Goal: Task Accomplishment & Management: Manage account settings

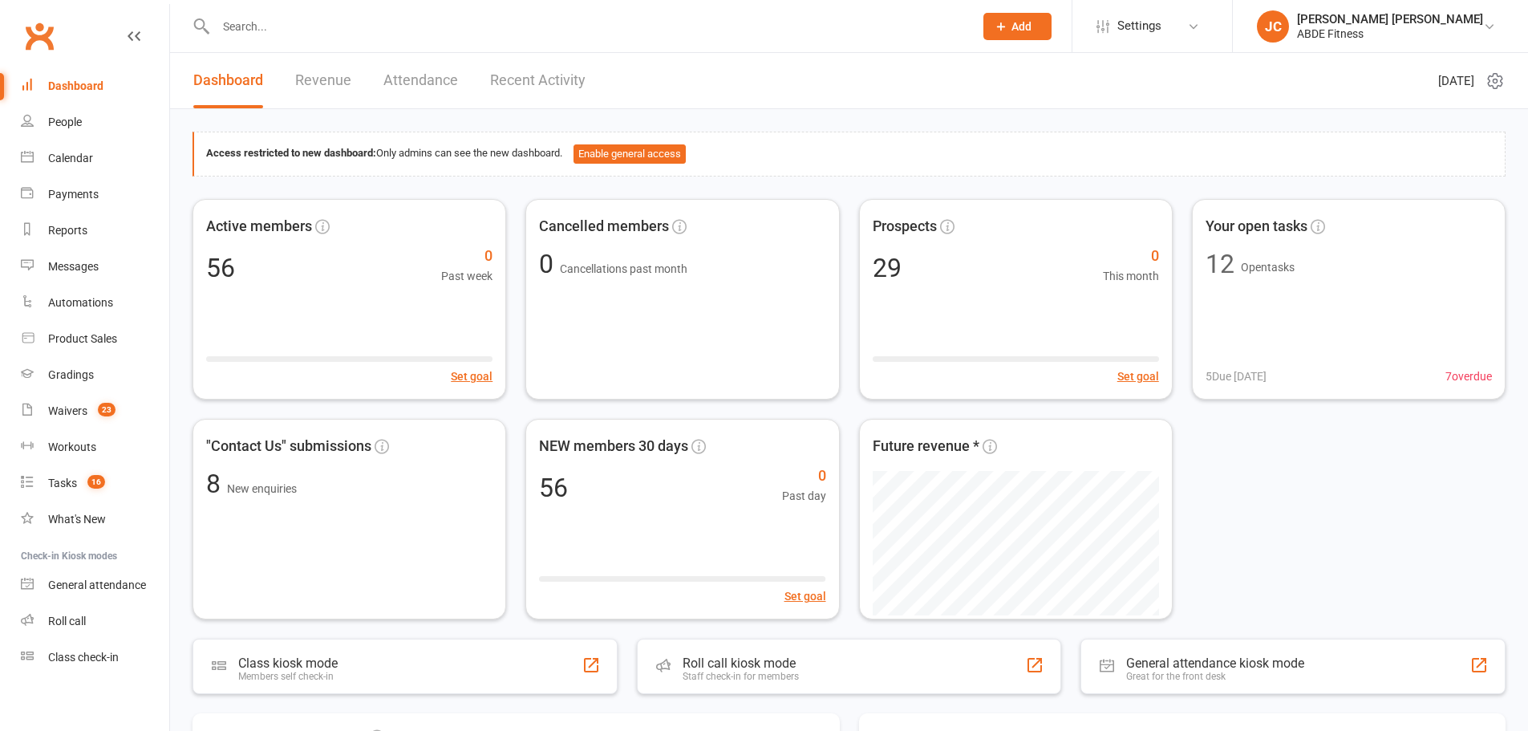
click at [1413, 20] on div "[PERSON_NAME] [PERSON_NAME]" at bounding box center [1390, 19] width 186 height 14
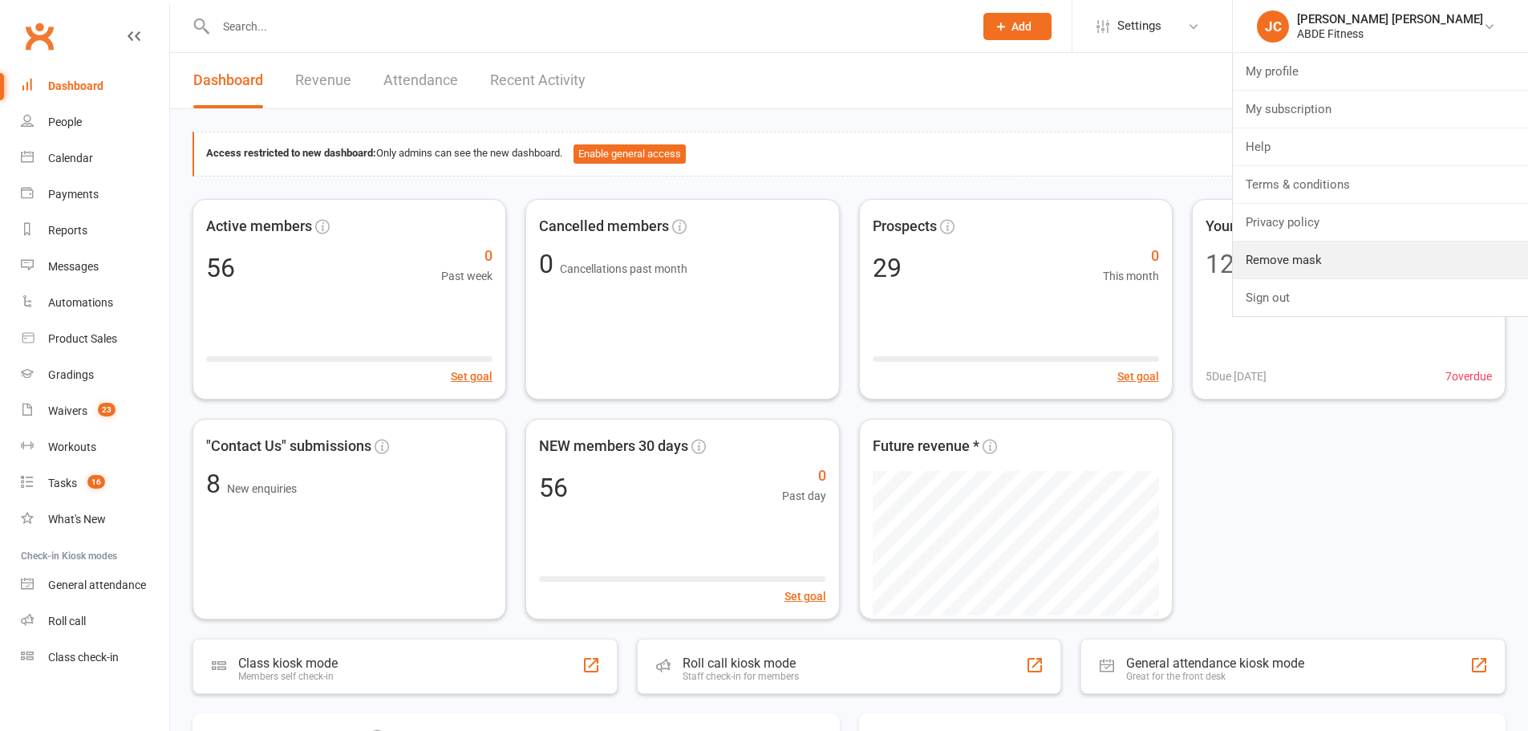
click at [1377, 259] on link "Remove mask" at bounding box center [1380, 259] width 295 height 37
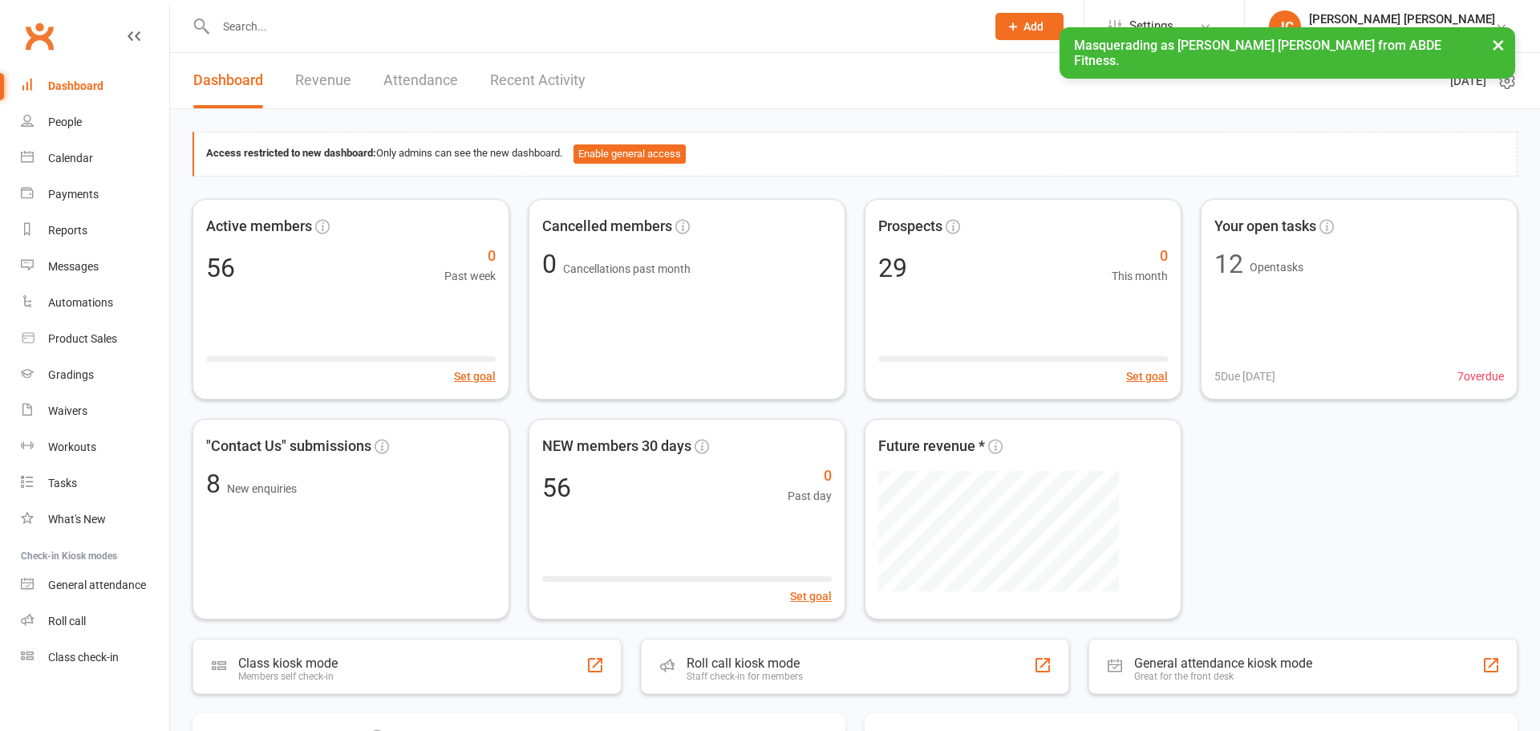
click at [1215, 20] on ui-view "Prospect Member Non-attending contact Class / event Appointment Grading event T…" at bounding box center [770, 607] width 1540 height 1207
click at [1162, 21] on span "Settings" at bounding box center [1140, 26] width 44 height 36
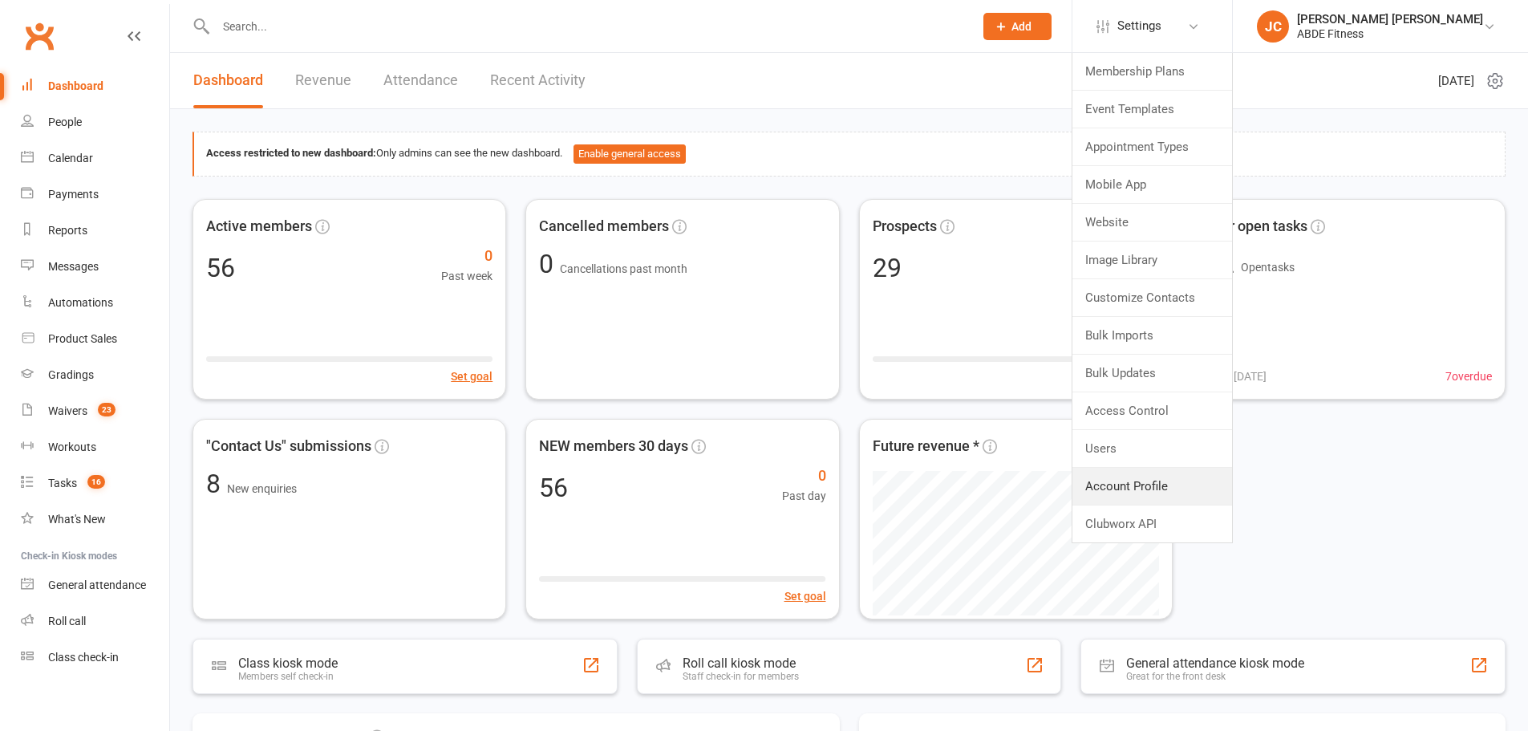
click at [1201, 482] on link "Account Profile" at bounding box center [1153, 486] width 160 height 37
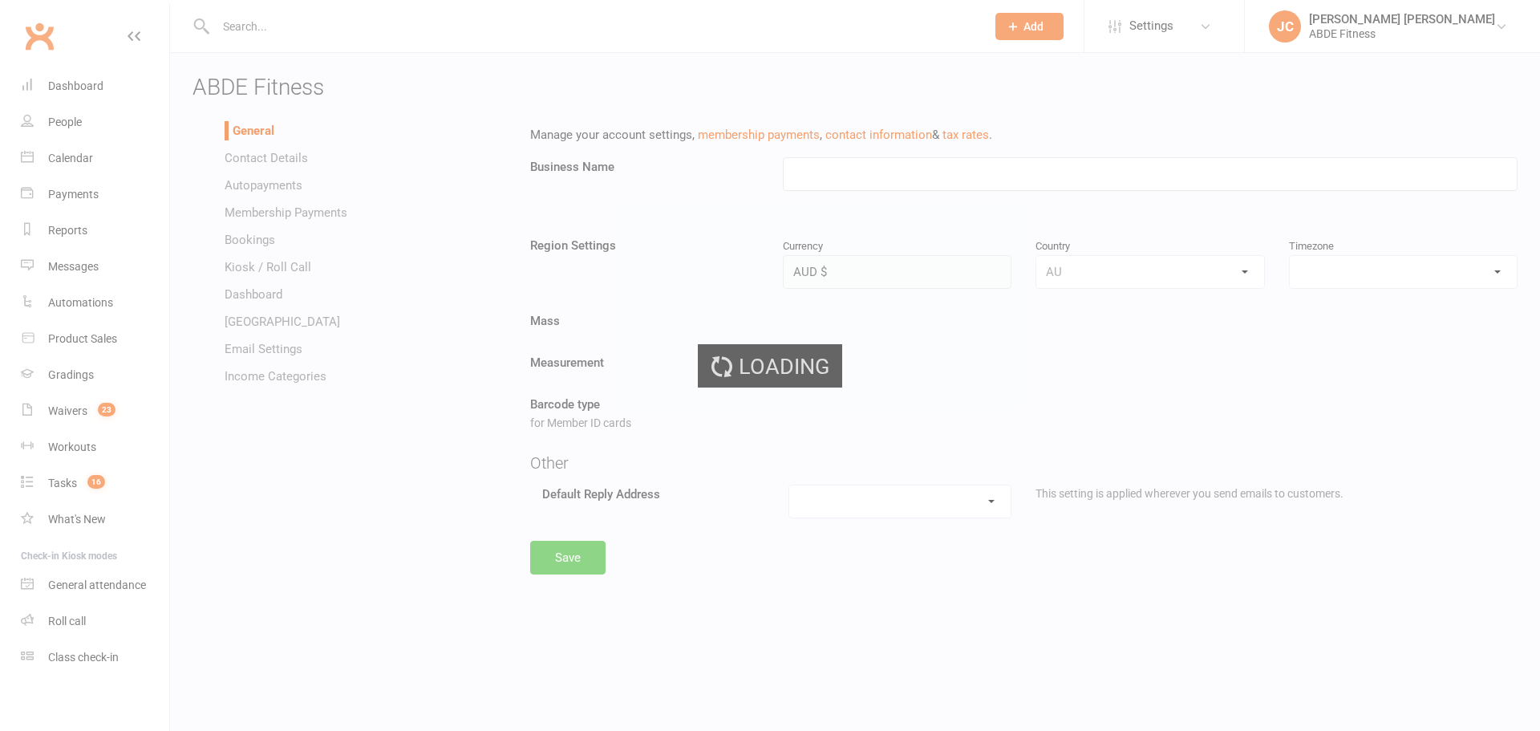
type input "ABDE Fitness"
select select "Australia/Sydney"
select select "jiayu@clubworx.com"
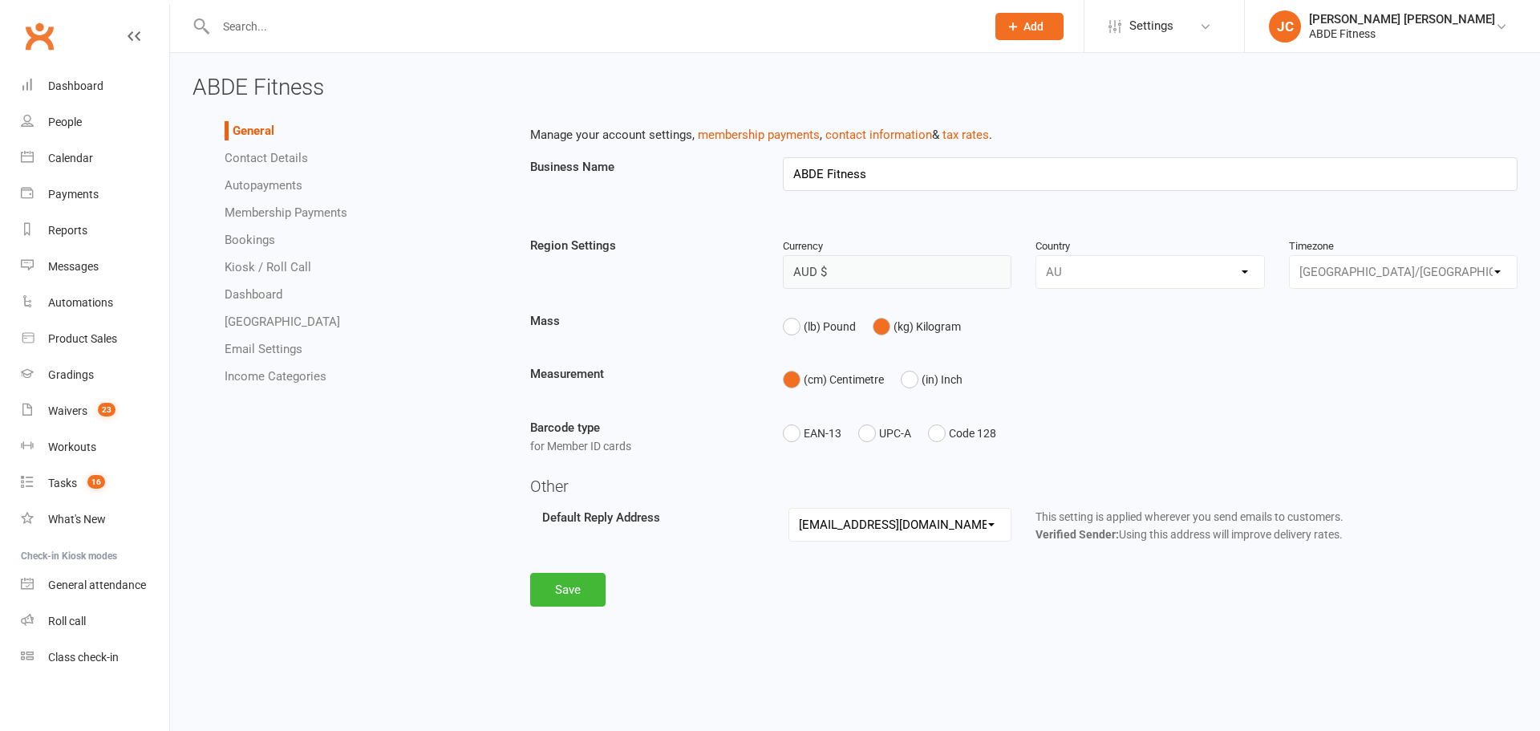
click at [279, 351] on link "Email Settings" at bounding box center [264, 349] width 78 height 14
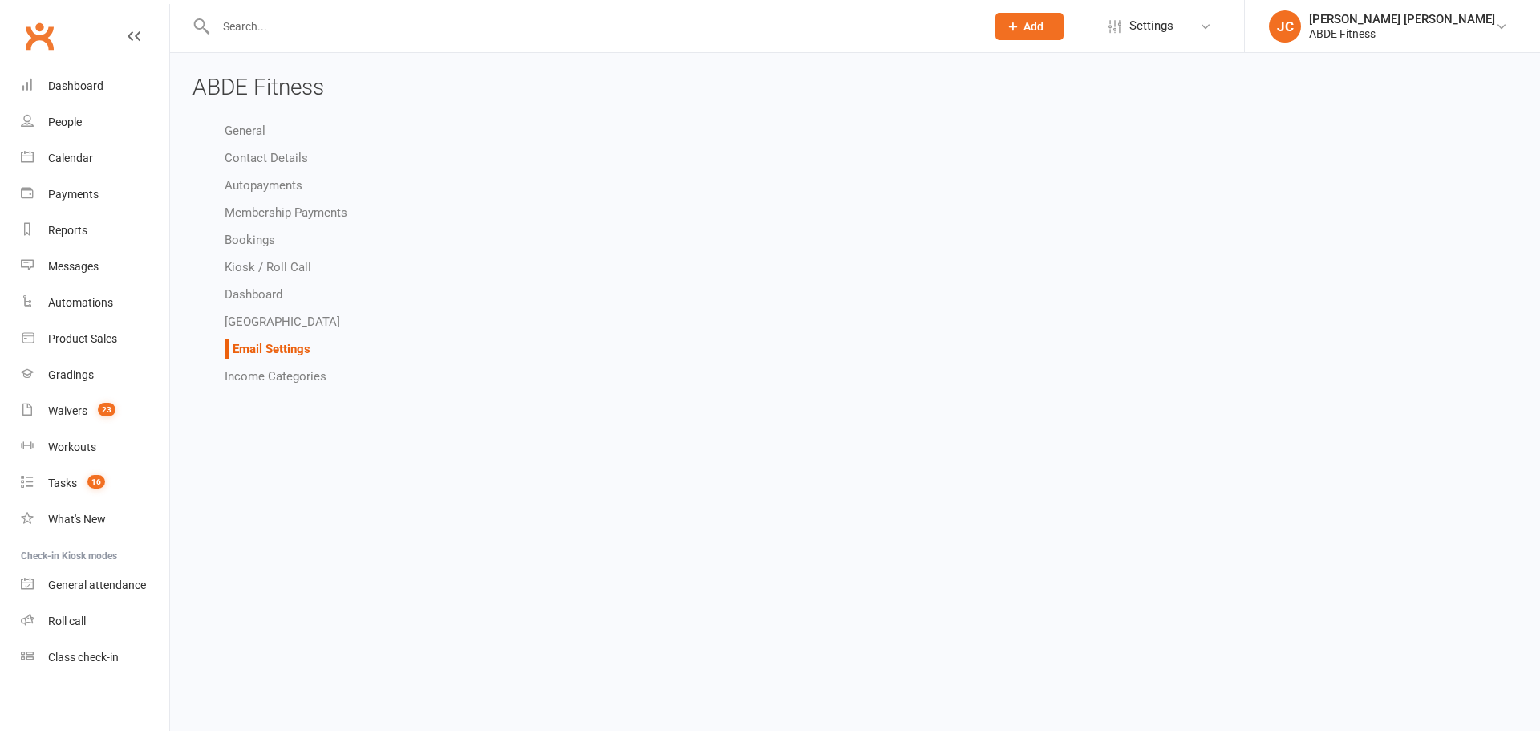
select select "do_not_send"
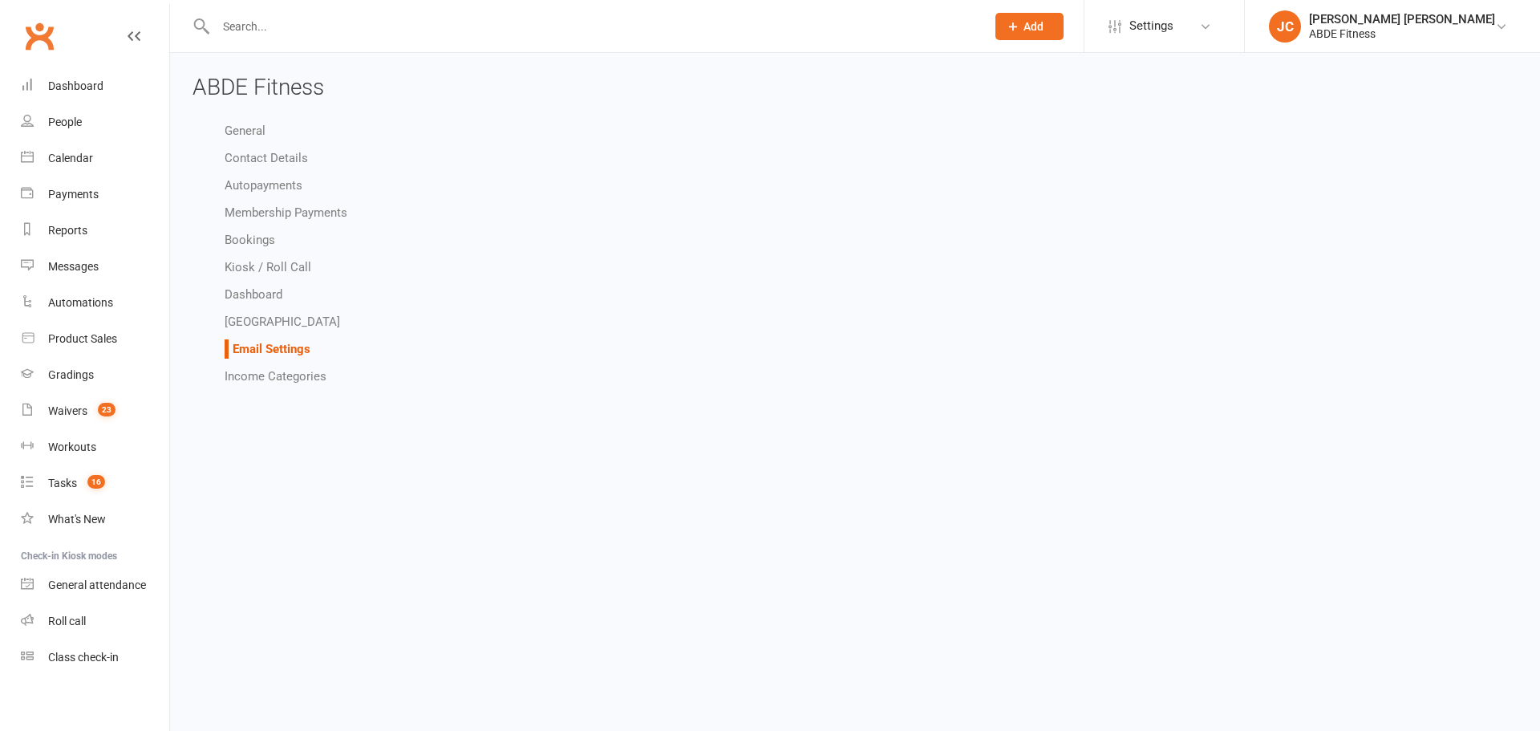
select select "do_not_send"
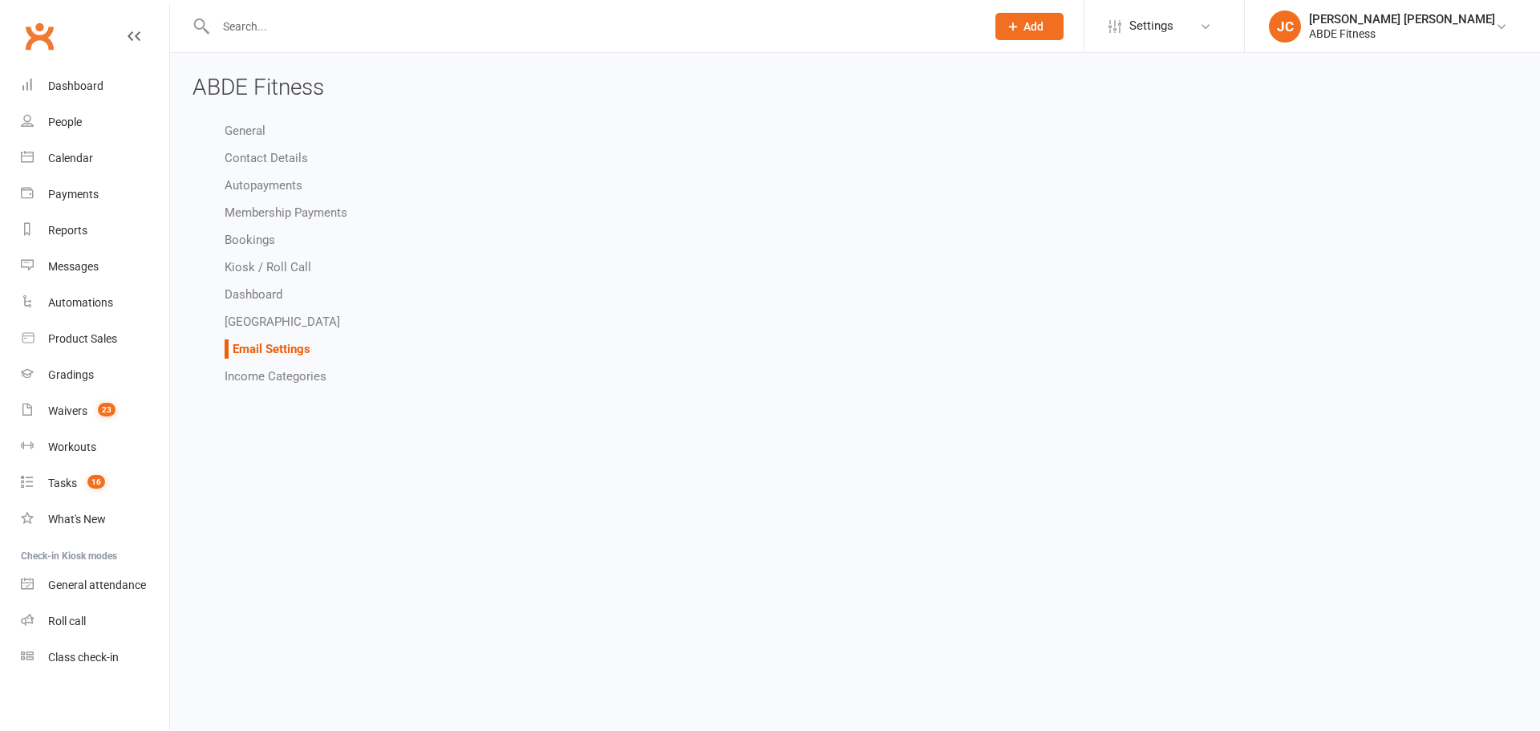
select select "do_not_send"
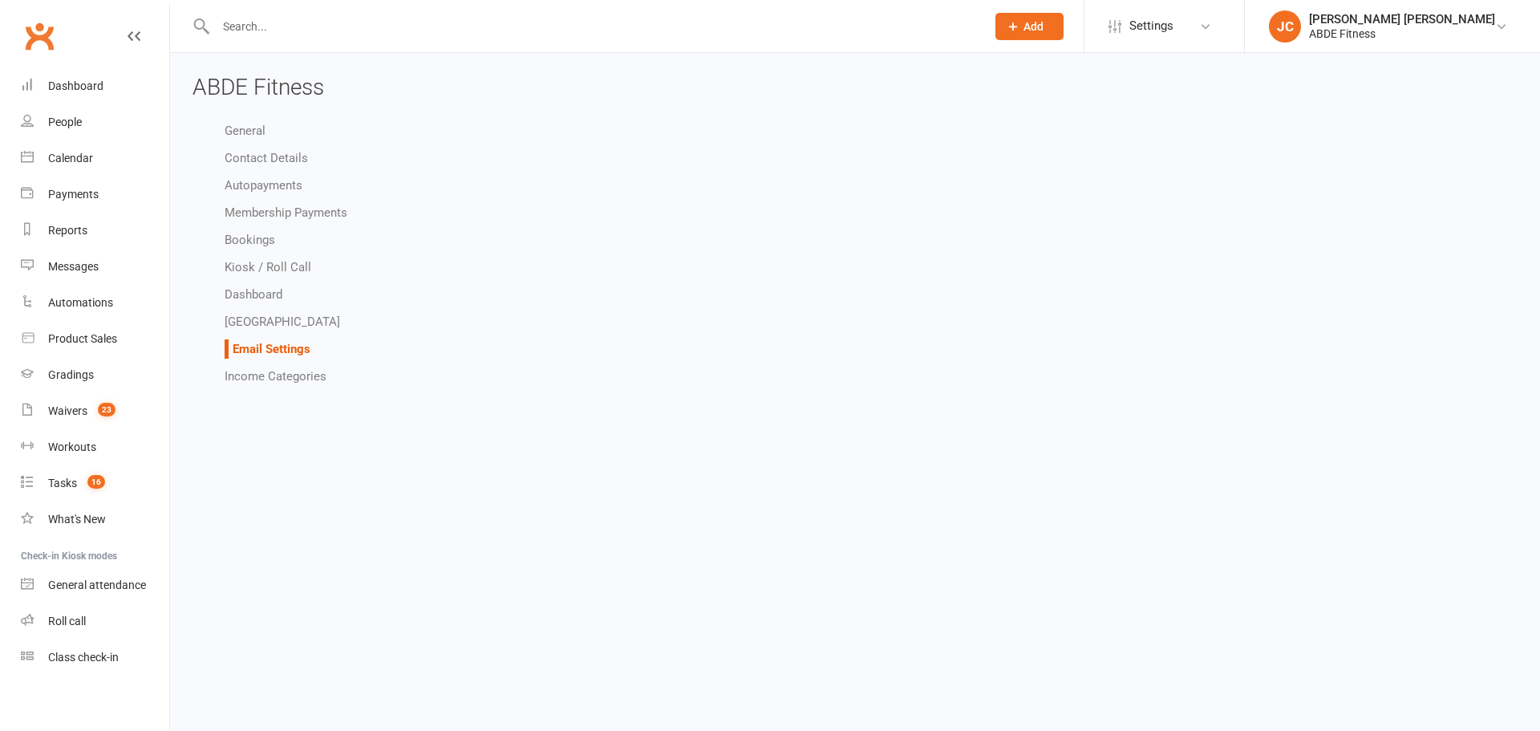
select select "do_not_send"
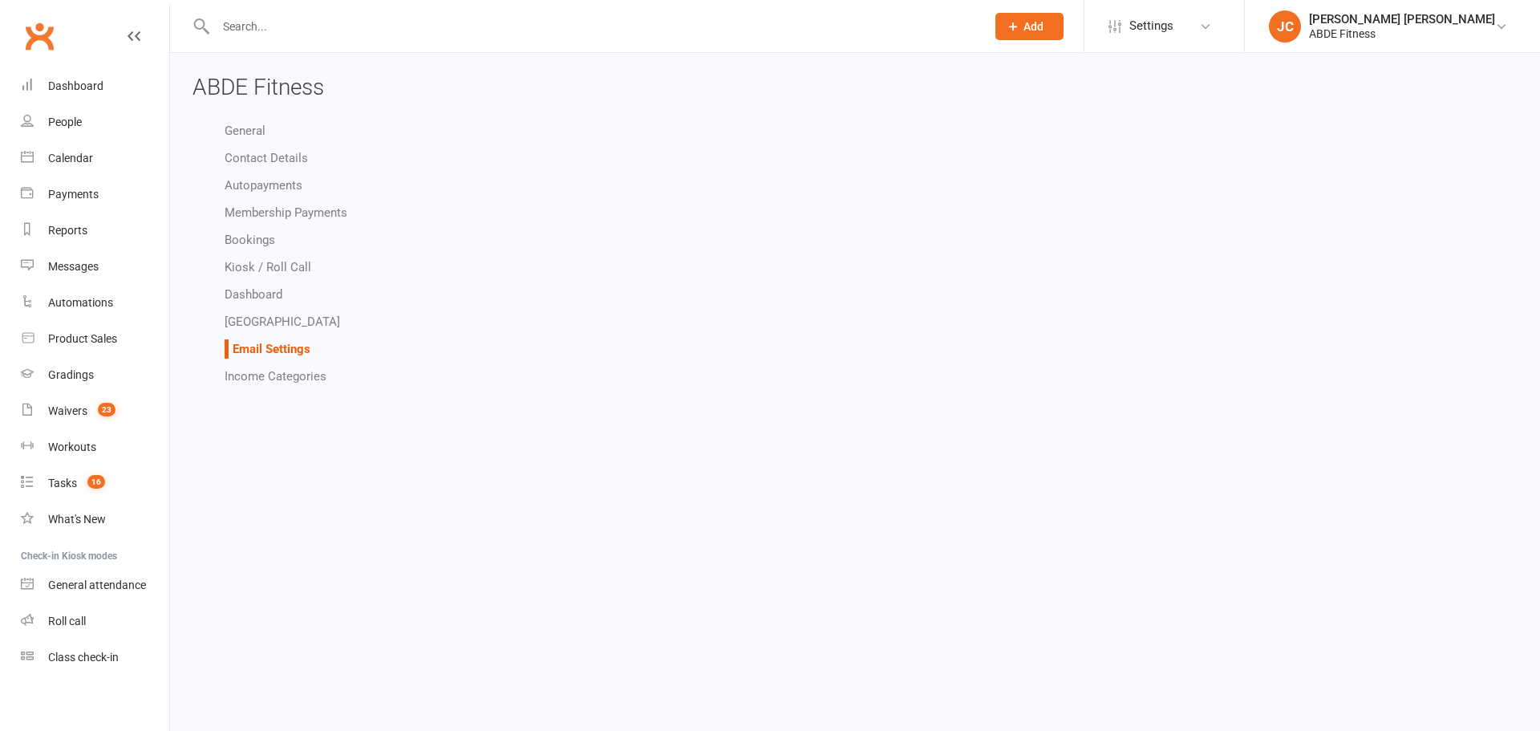
select select "do_not_send"
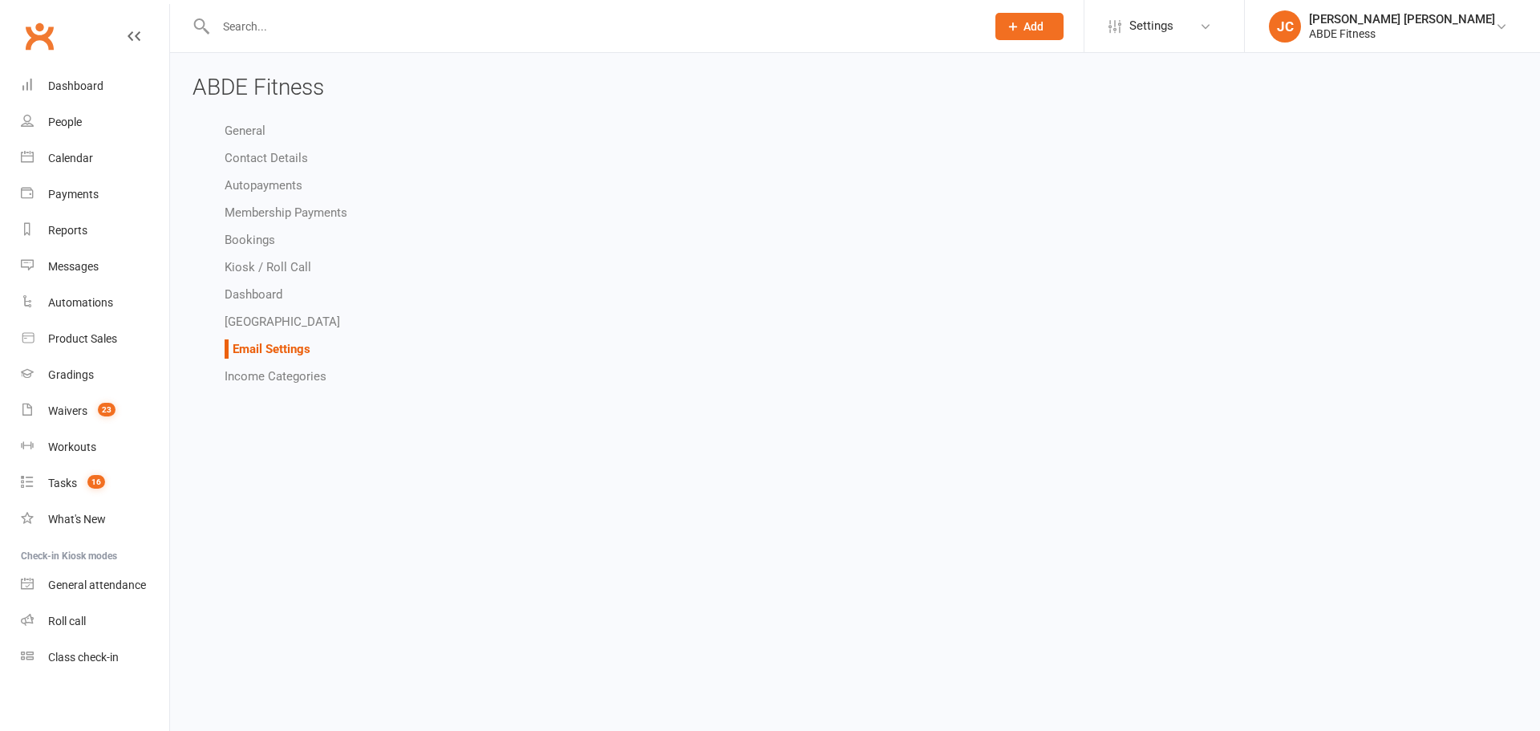
select select "do_not_send"
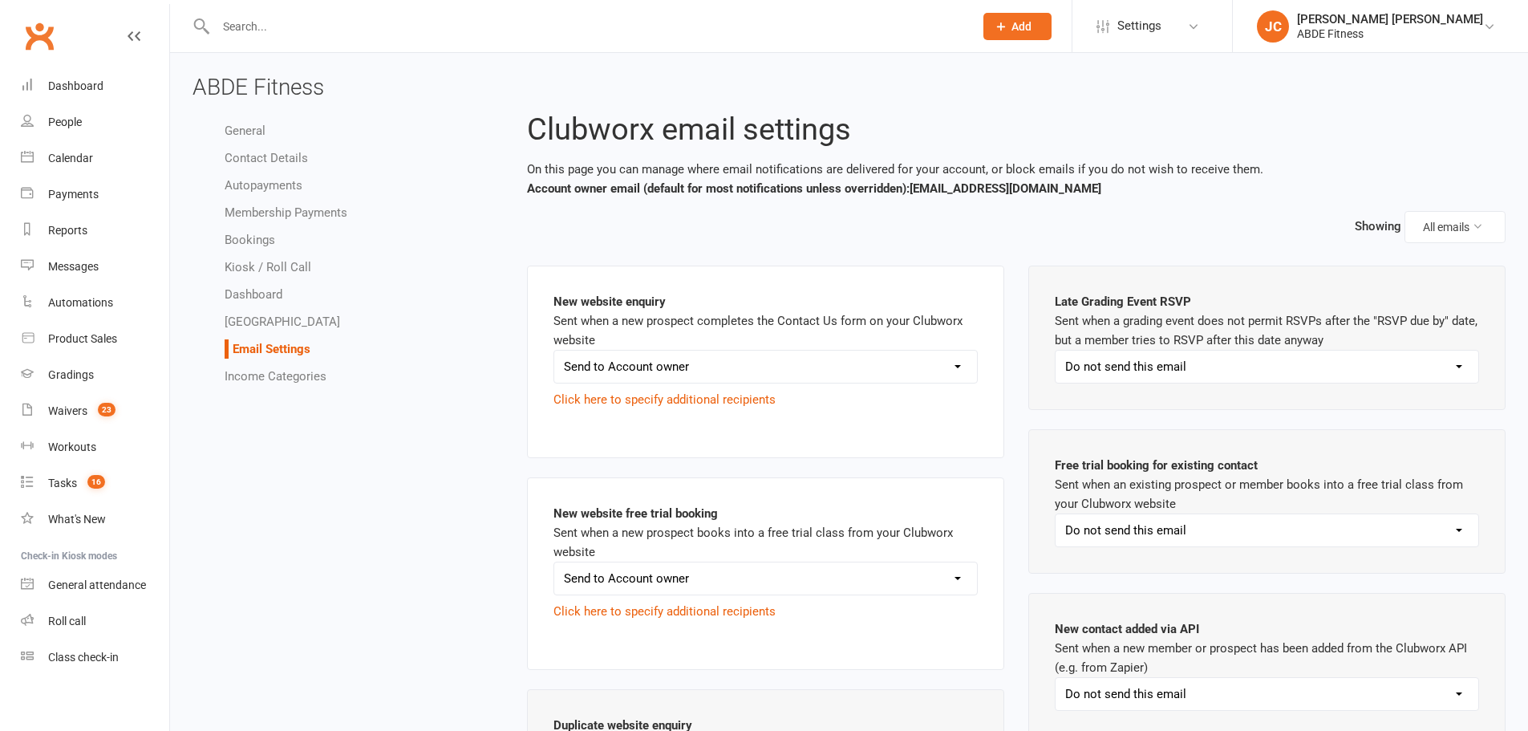
click at [641, 365] on select "Send to Account owner Send to Other recipient(s) Do not send this email" at bounding box center [765, 367] width 423 height 32
select select "do_not_send"
click at [554, 351] on select "Send to Account owner Send to Other recipient(s) Do not send this email" at bounding box center [765, 367] width 423 height 32
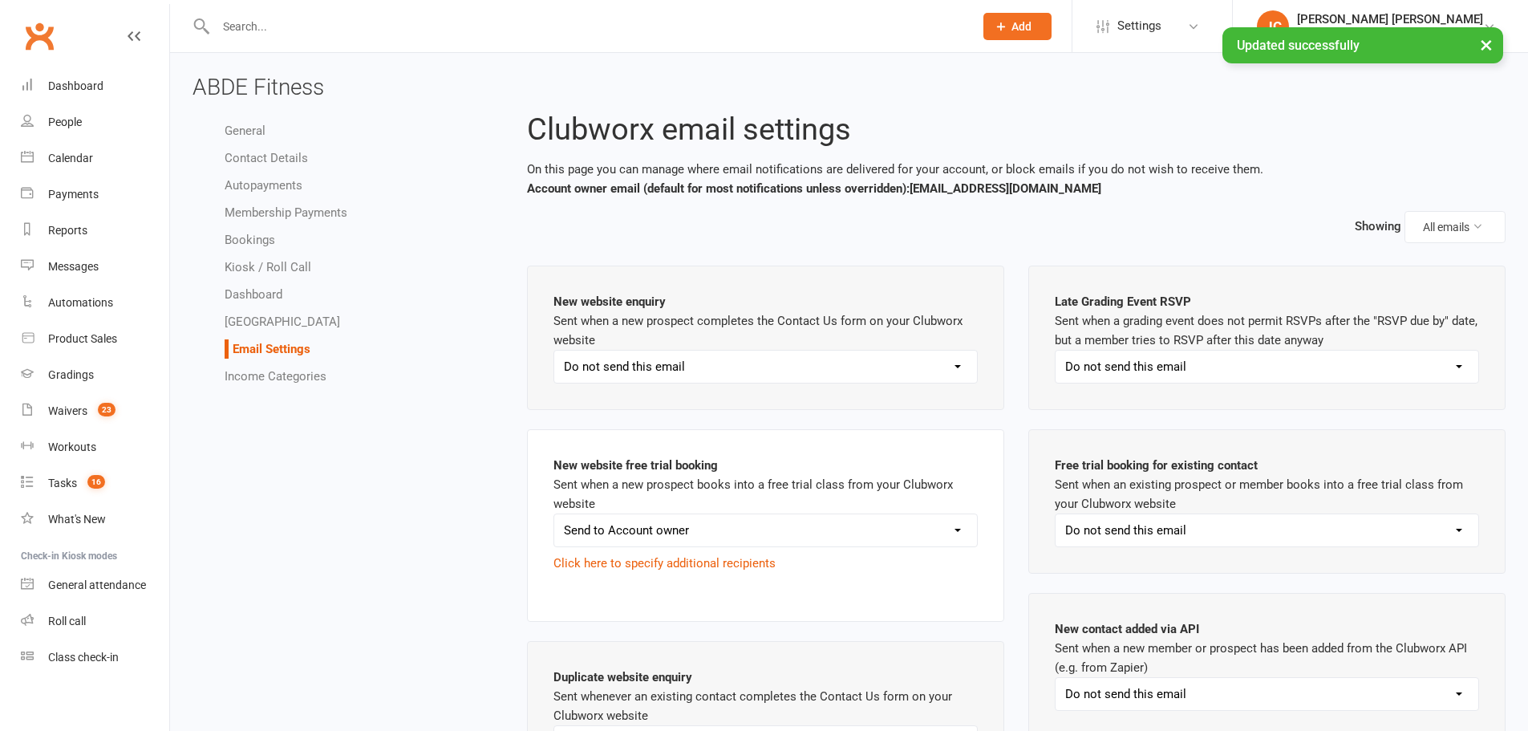
click at [598, 537] on select "Send to Account owner Send to Other recipient(s) Do not send this email" at bounding box center [765, 530] width 423 height 32
select select "do_not_send"
click at [554, 514] on select "Send to Account owner Send to Other recipient(s) Do not send this email" at bounding box center [765, 530] width 423 height 32
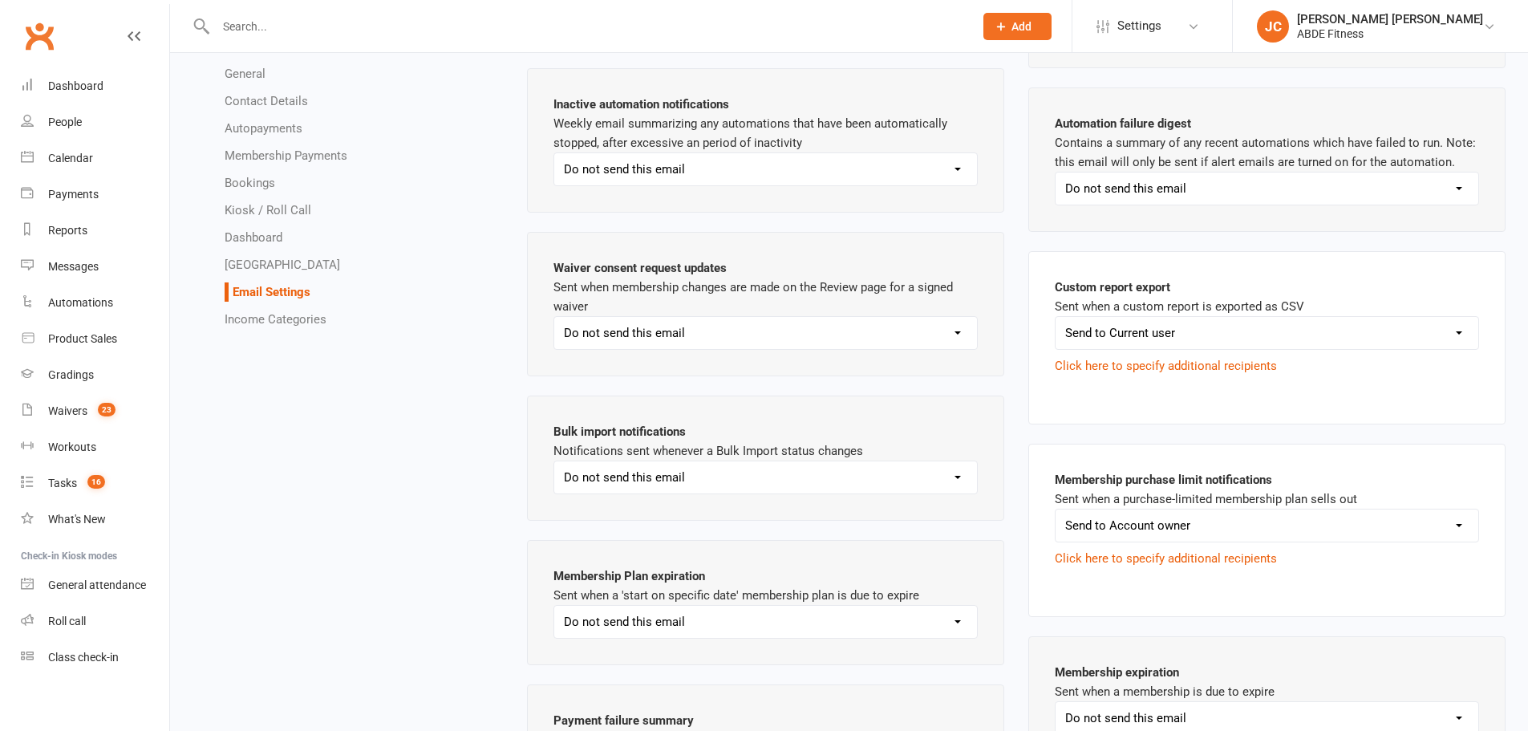
scroll to position [978, 0]
click at [1104, 512] on select "Send to Account owner Send to Other recipient(s) Do not send this email" at bounding box center [1267, 525] width 423 height 32
select select "do_not_send"
click at [1056, 509] on select "Send to Account owner Send to Other recipient(s) Do not send this email" at bounding box center [1267, 525] width 423 height 32
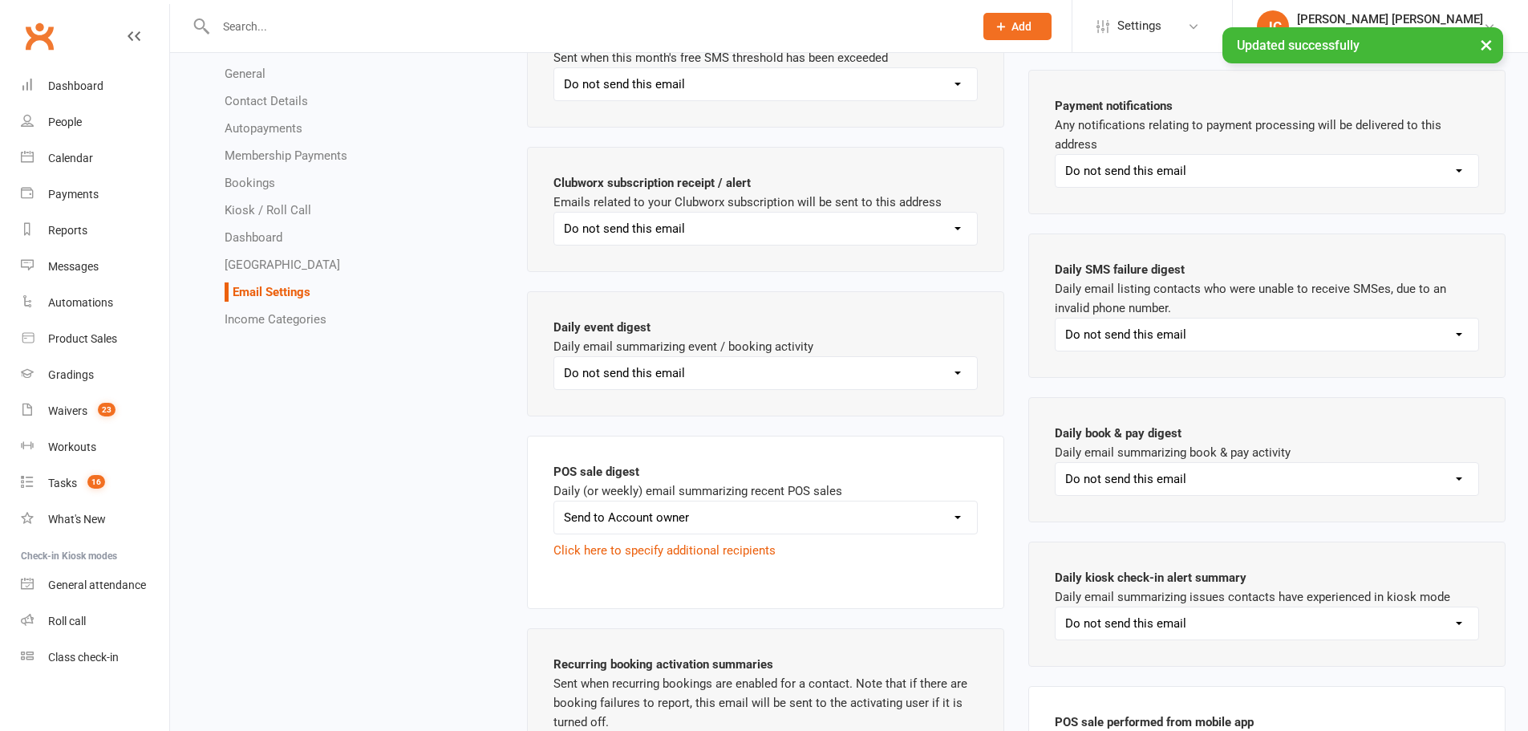
scroll to position [1804, 0]
click at [802, 509] on select "Send to Account owner Send to Other recipient(s) Do not send this email" at bounding box center [765, 517] width 423 height 32
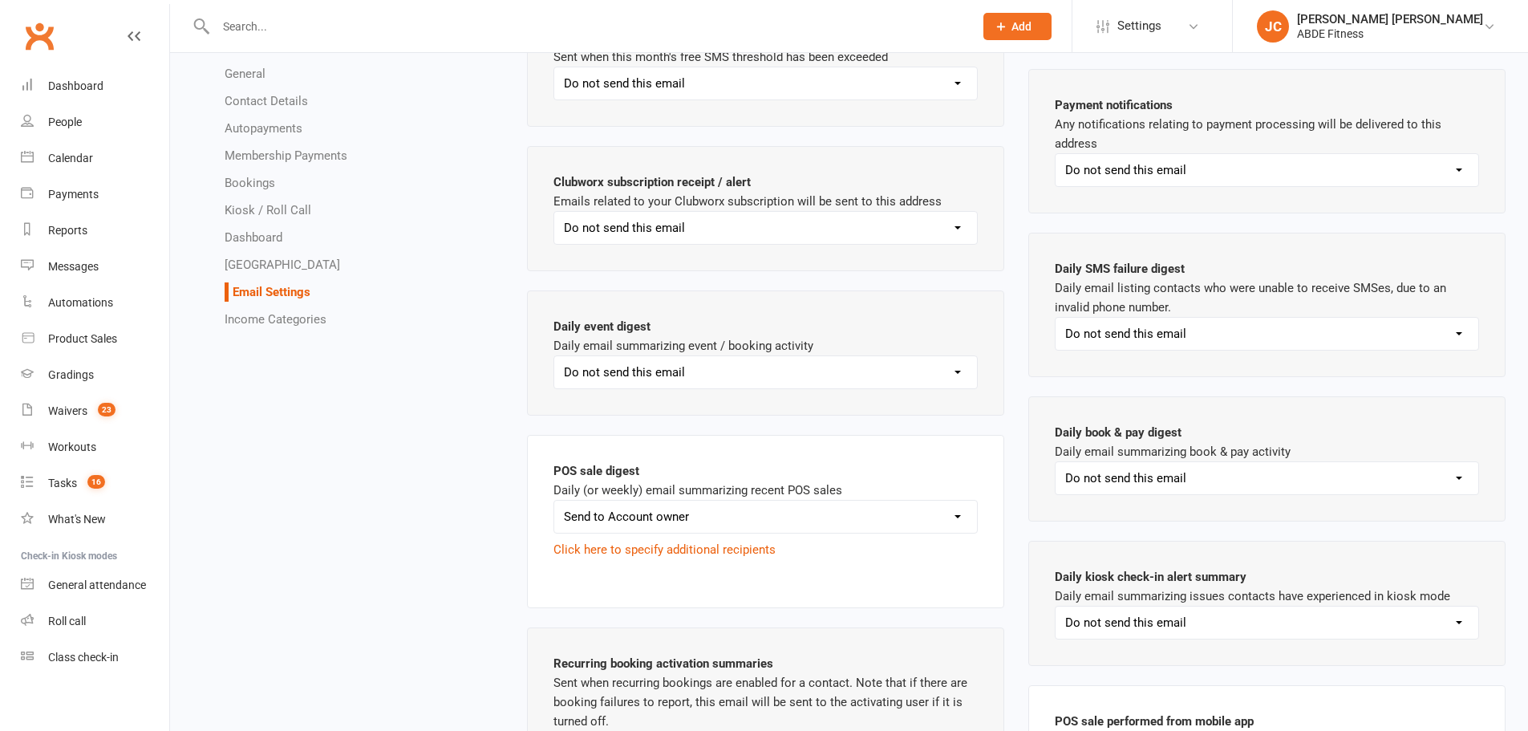
select select "do_not_send"
click at [554, 501] on select "Send to Account owner Send to Other recipient(s) Do not send this email" at bounding box center [765, 517] width 423 height 32
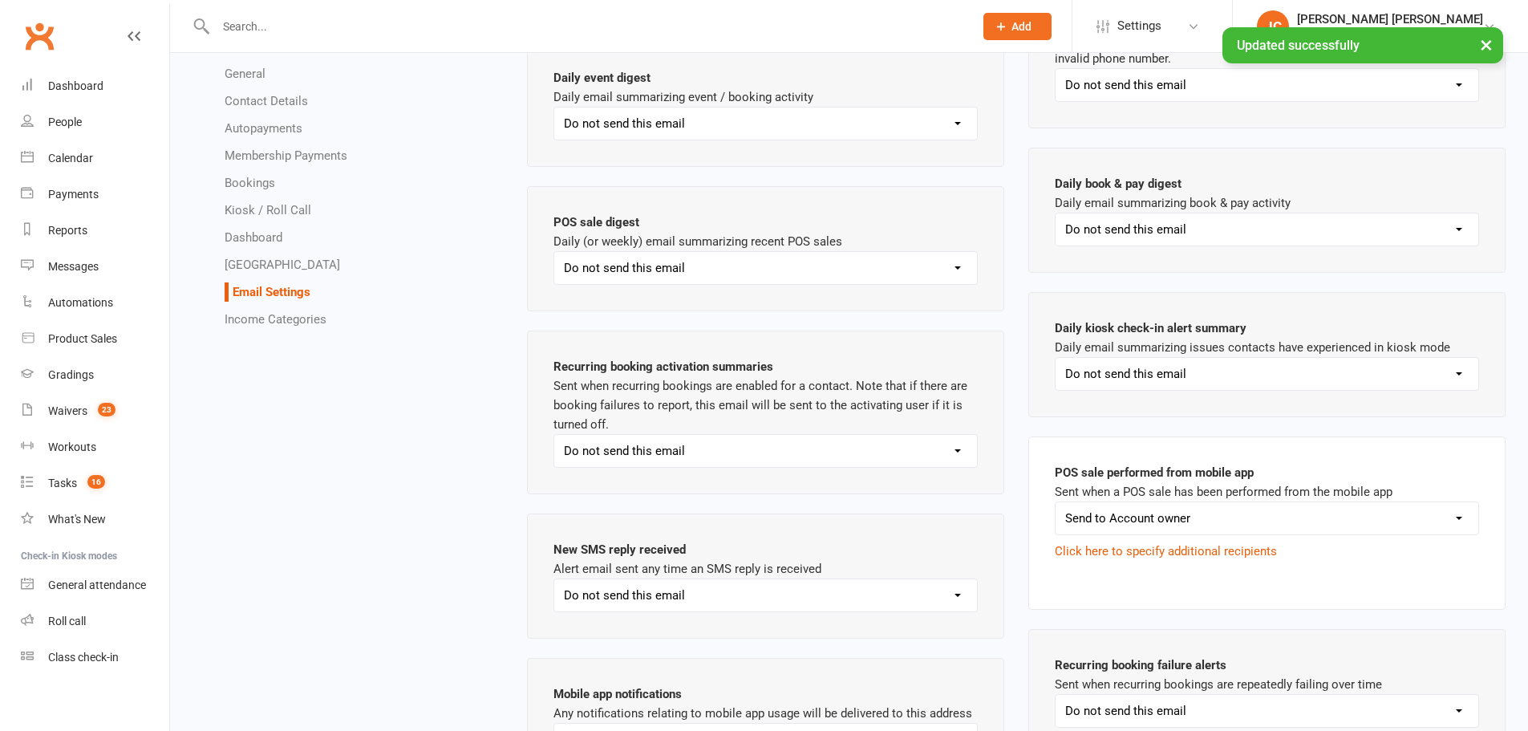
scroll to position [2054, 0]
click at [1086, 521] on select "Send to Account owner Send to Other recipient(s) Do not send this email" at bounding box center [1267, 517] width 423 height 32
select select "do_not_send"
click at [1056, 501] on select "Send to Account owner Send to Other recipient(s) Do not send this email" at bounding box center [1267, 517] width 423 height 32
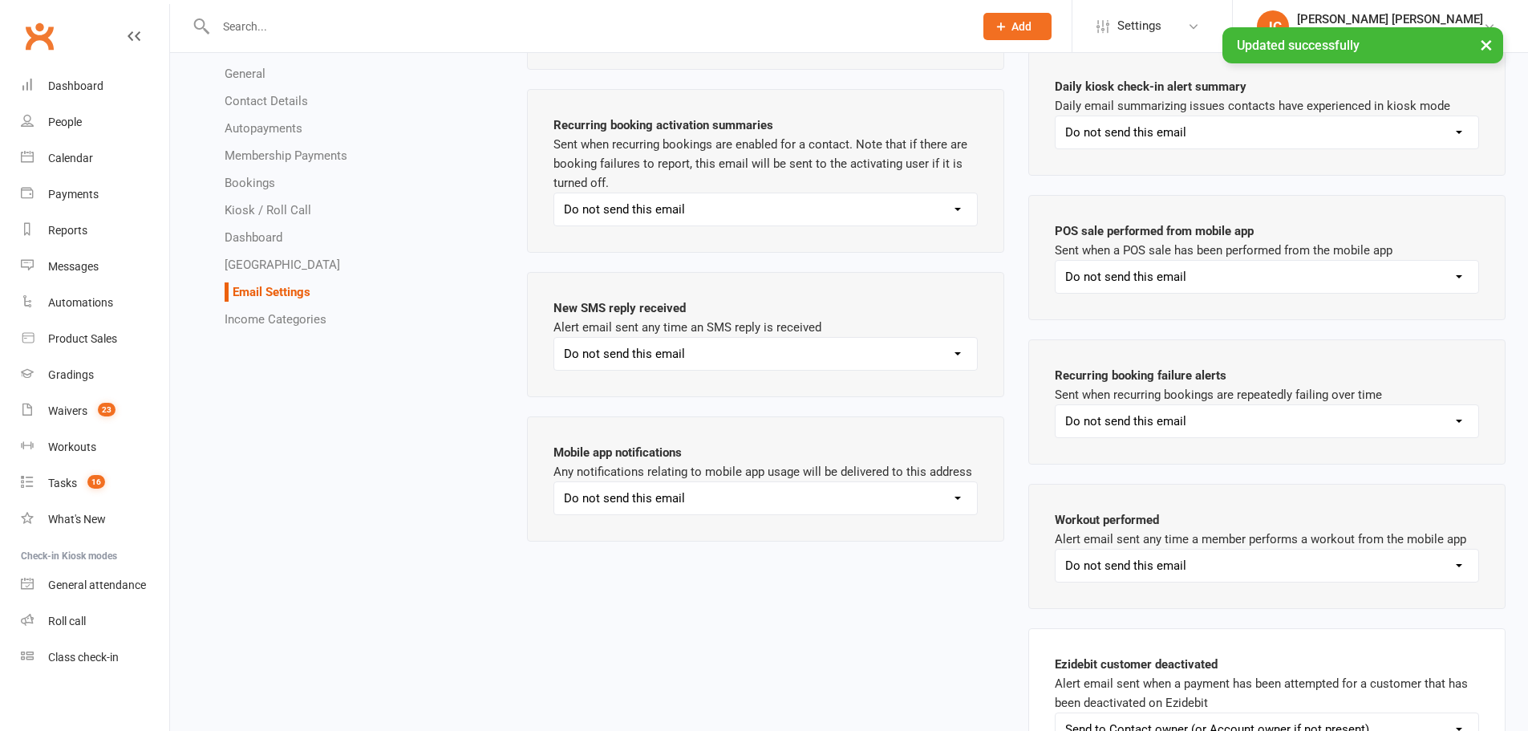
scroll to position [2452, 0]
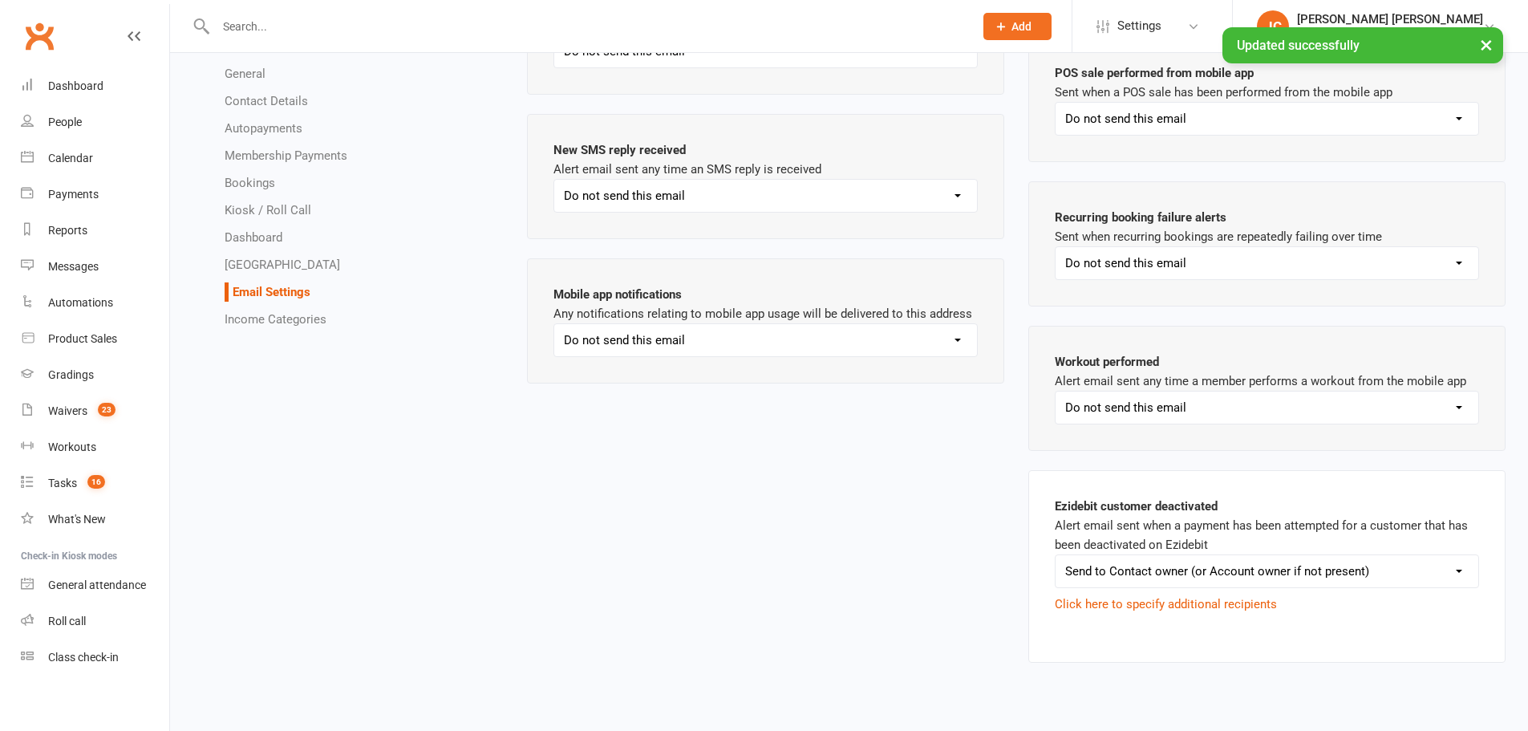
click at [1092, 578] on select "Send to Contact owner (or Account owner if not present) Send to Other recipient…" at bounding box center [1267, 571] width 423 height 32
select select "do_not_send"
click at [1056, 587] on select "Send to Contact owner (or Account owner if not present) Send to Other recipient…" at bounding box center [1267, 571] width 423 height 32
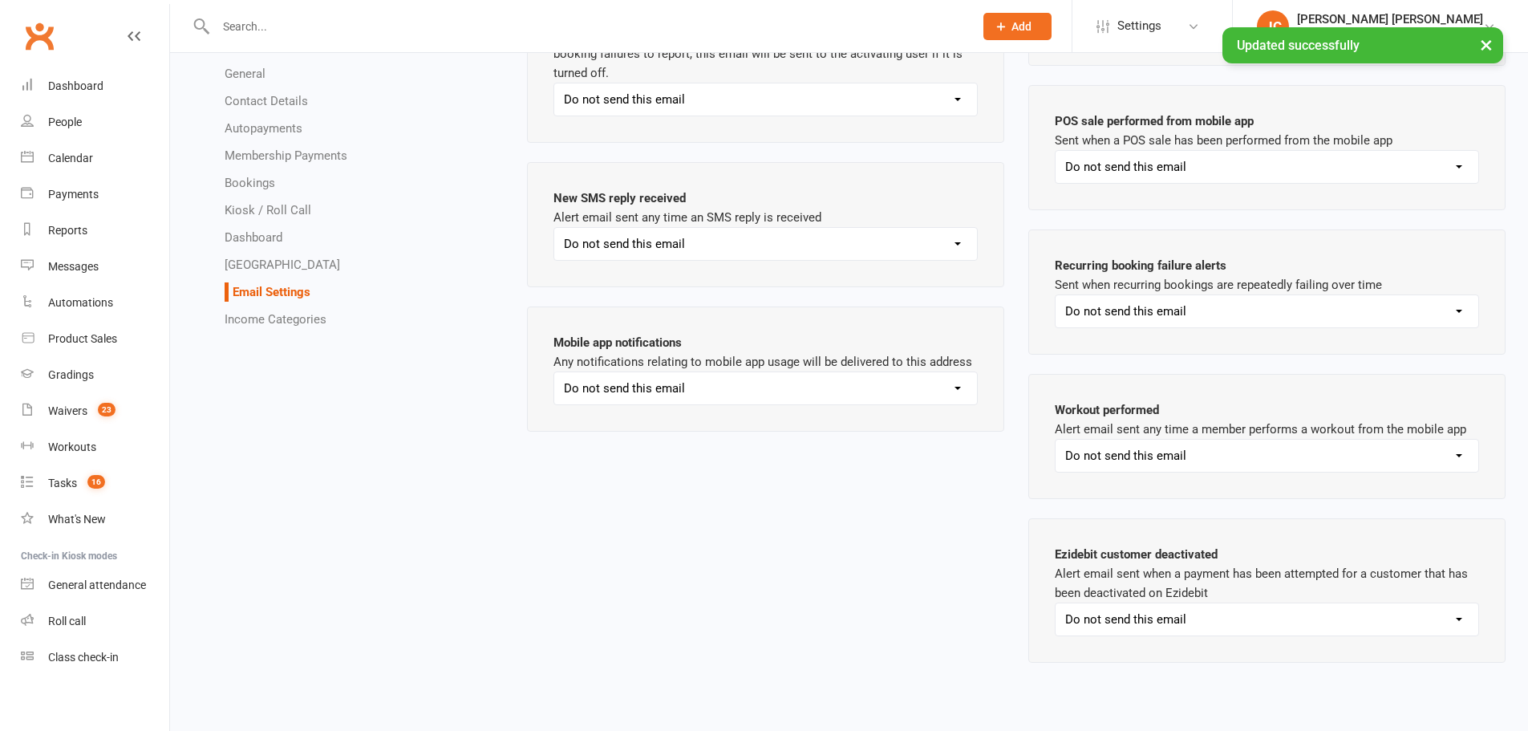
scroll to position [2404, 0]
click at [68, 304] on div "Automations" at bounding box center [80, 302] width 65 height 13
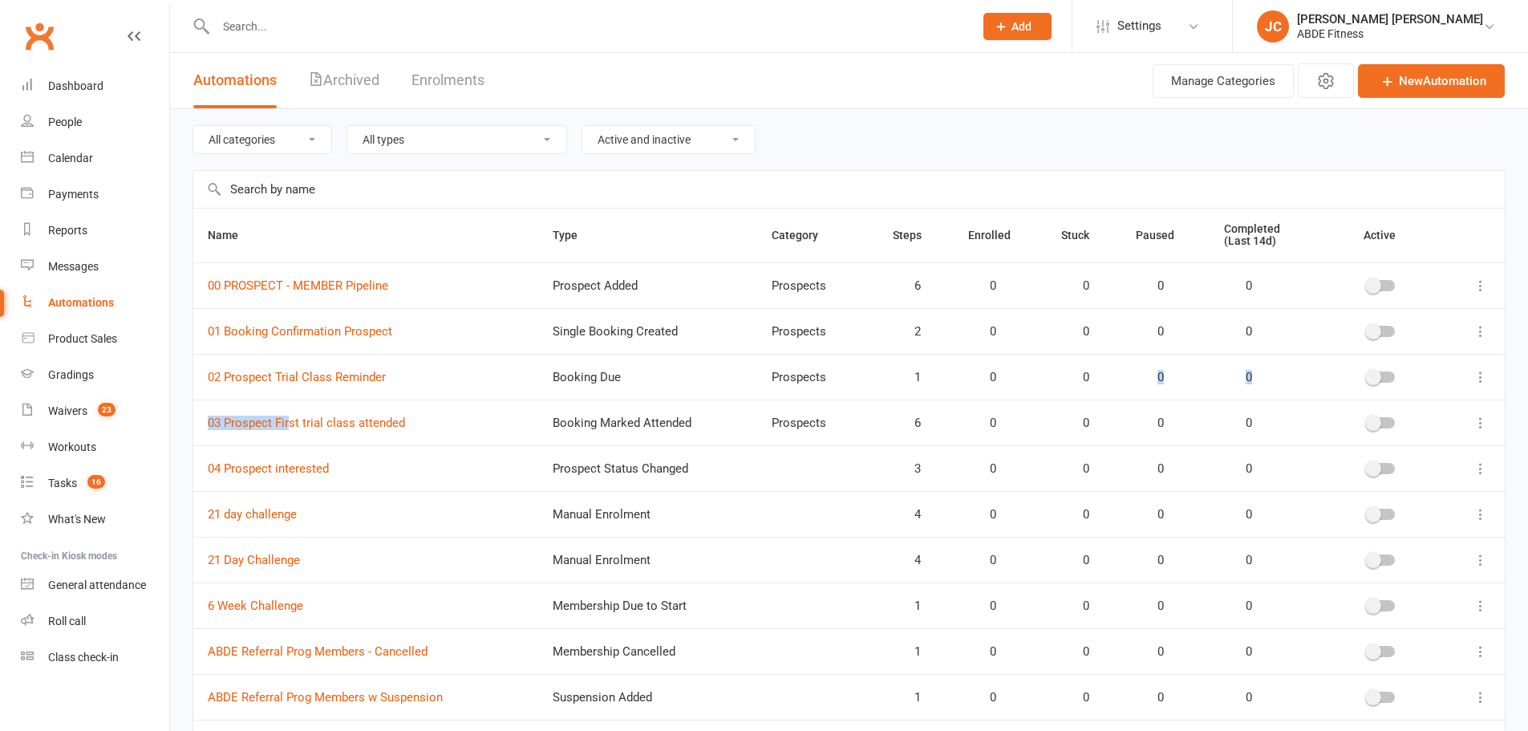
drag, startPoint x: 1132, startPoint y: 395, endPoint x: 257, endPoint y: 464, distance: 877.9
click at [257, 464] on tbody "00 PROSPECT - MEMBER Pipeline Prospect Added Prospects 6 0 0 0 0 01 Booking Con…" at bounding box center [849, 490] width 1312 height 457
click at [62, 481] on div "Tasks" at bounding box center [62, 483] width 29 height 13
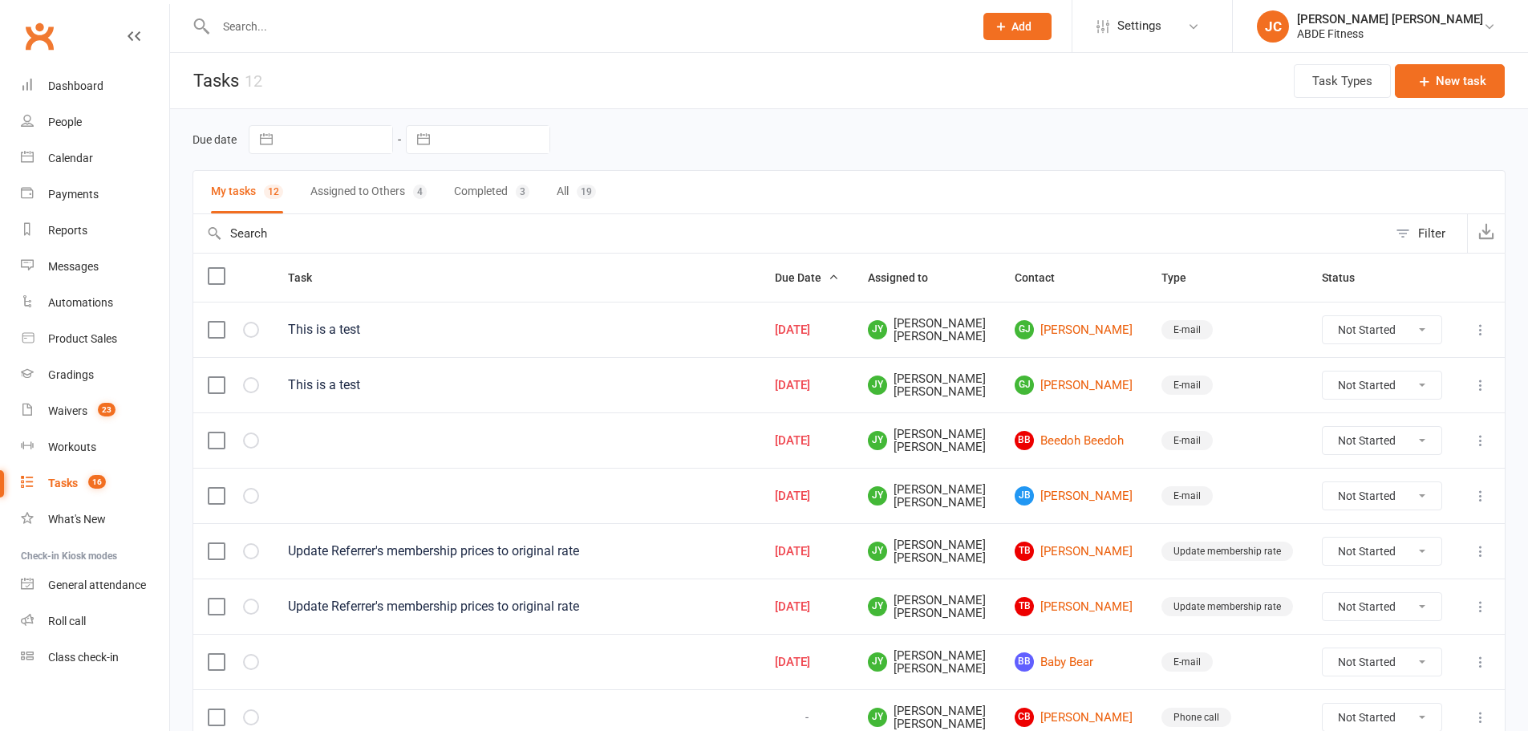
click at [217, 270] on label at bounding box center [216, 276] width 16 height 16
click at [217, 268] on input "checkbox" at bounding box center [216, 268] width 16 height 0
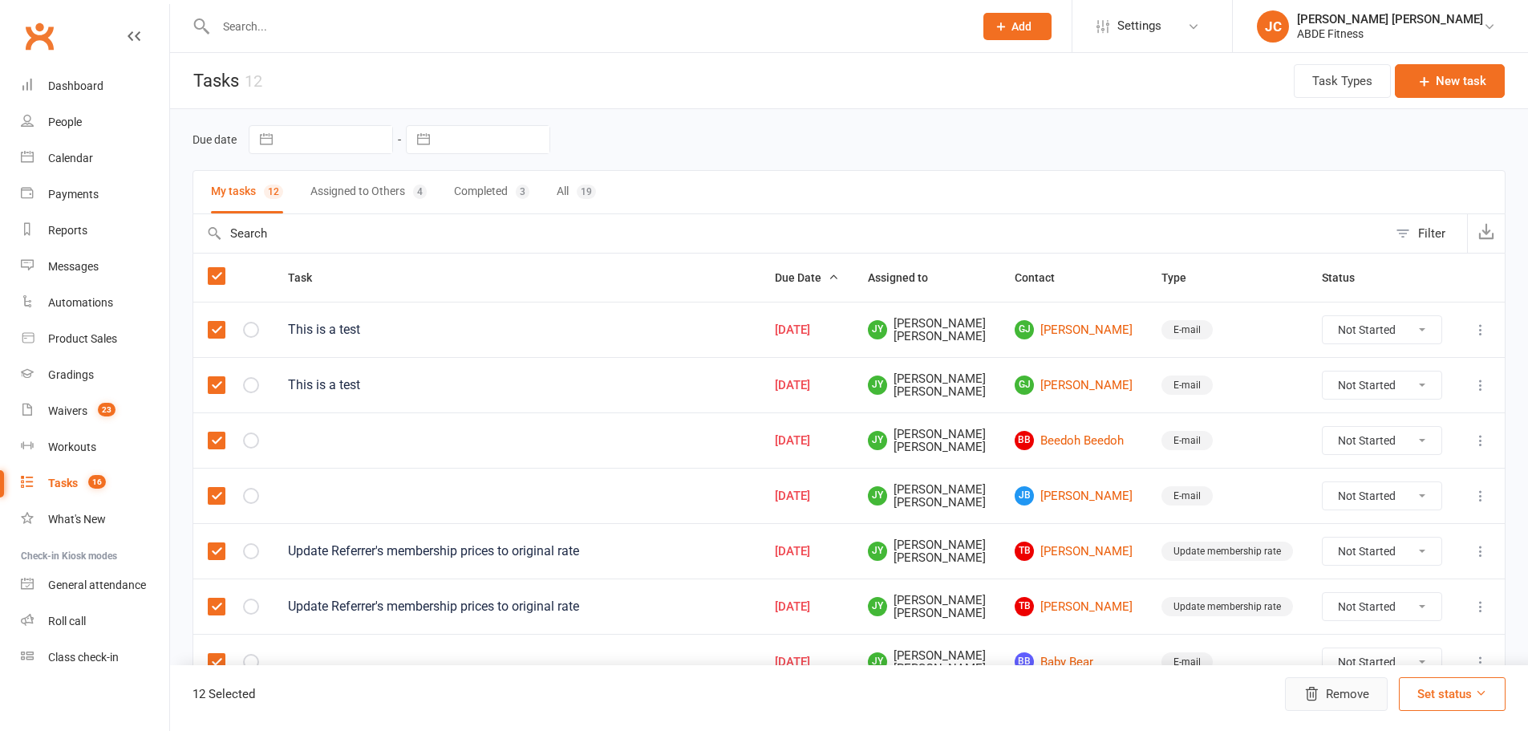
click at [1351, 706] on button "Remove" at bounding box center [1336, 694] width 103 height 34
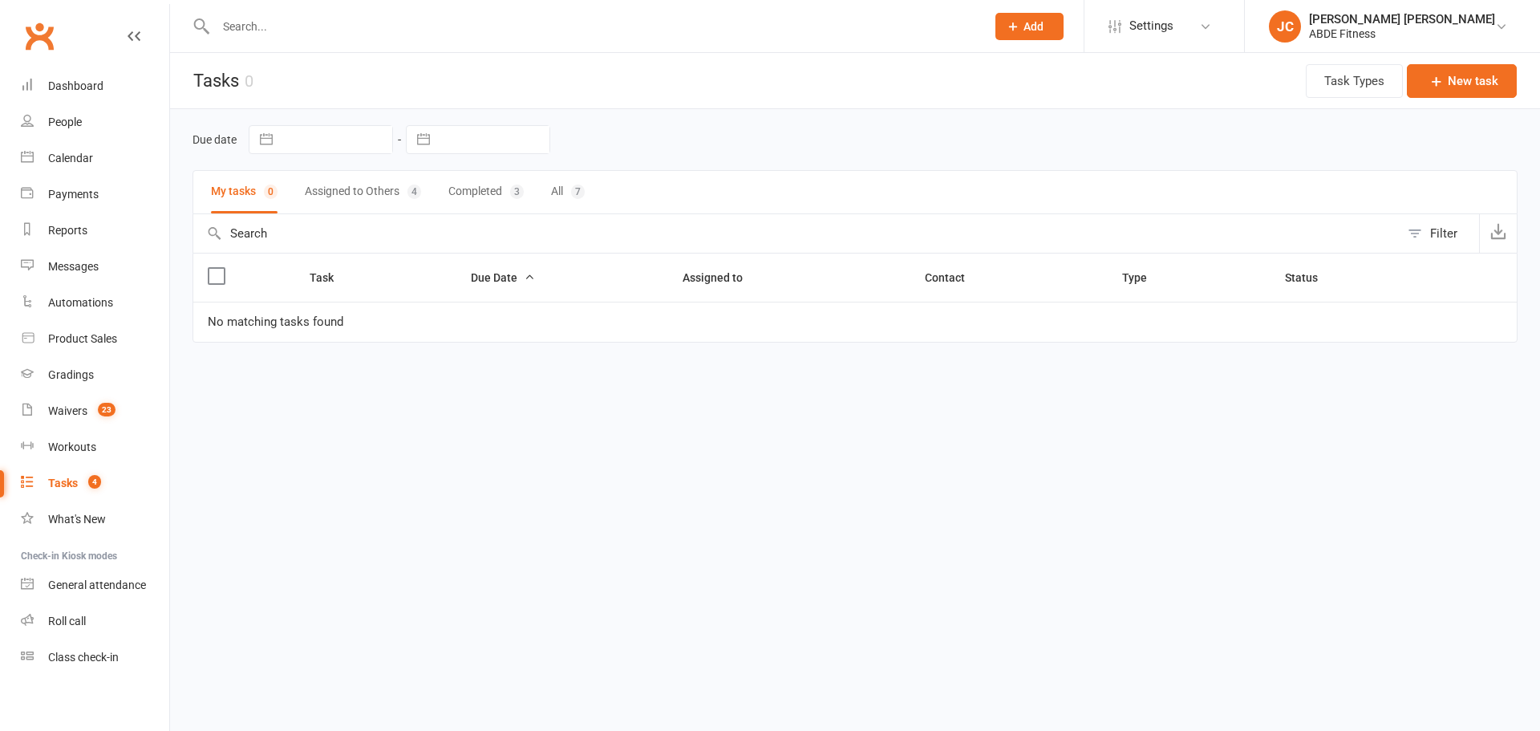
click at [363, 189] on button "Assigned to Others 4" at bounding box center [363, 192] width 116 height 43
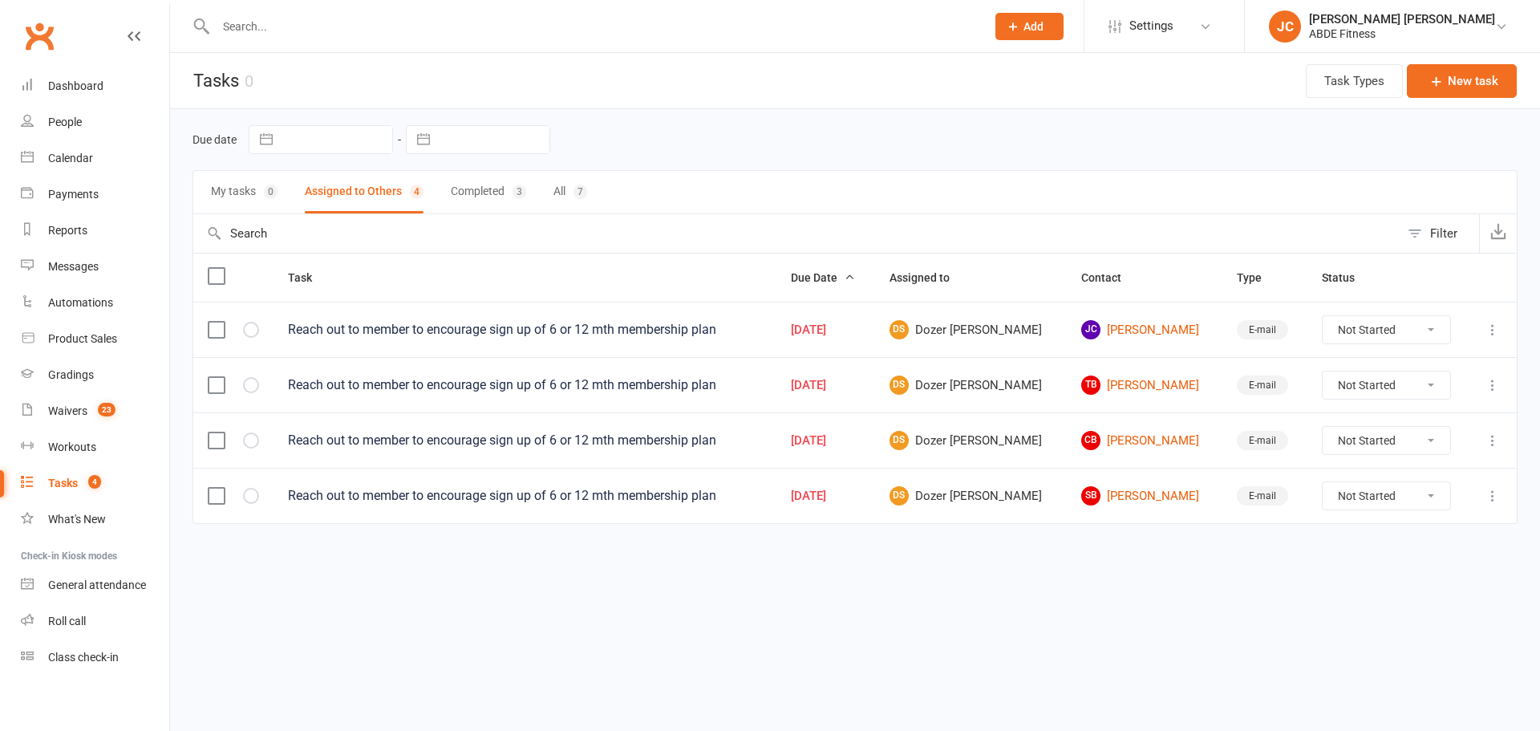
click at [213, 274] on label at bounding box center [216, 276] width 16 height 16
click at [213, 268] on input "checkbox" at bounding box center [216, 268] width 16 height 0
click at [1333, 708] on button "Remove" at bounding box center [1348, 694] width 103 height 34
